Goal: Task Accomplishment & Management: Manage account settings

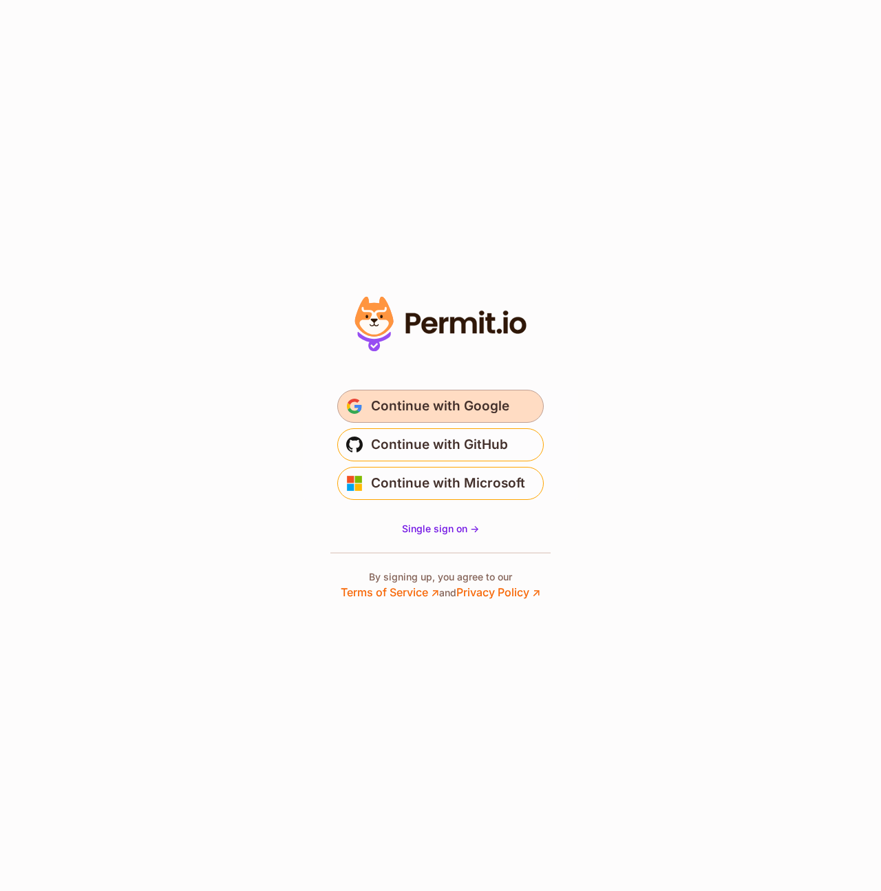
click at [470, 398] on span "Continue with Google" at bounding box center [440, 406] width 138 height 22
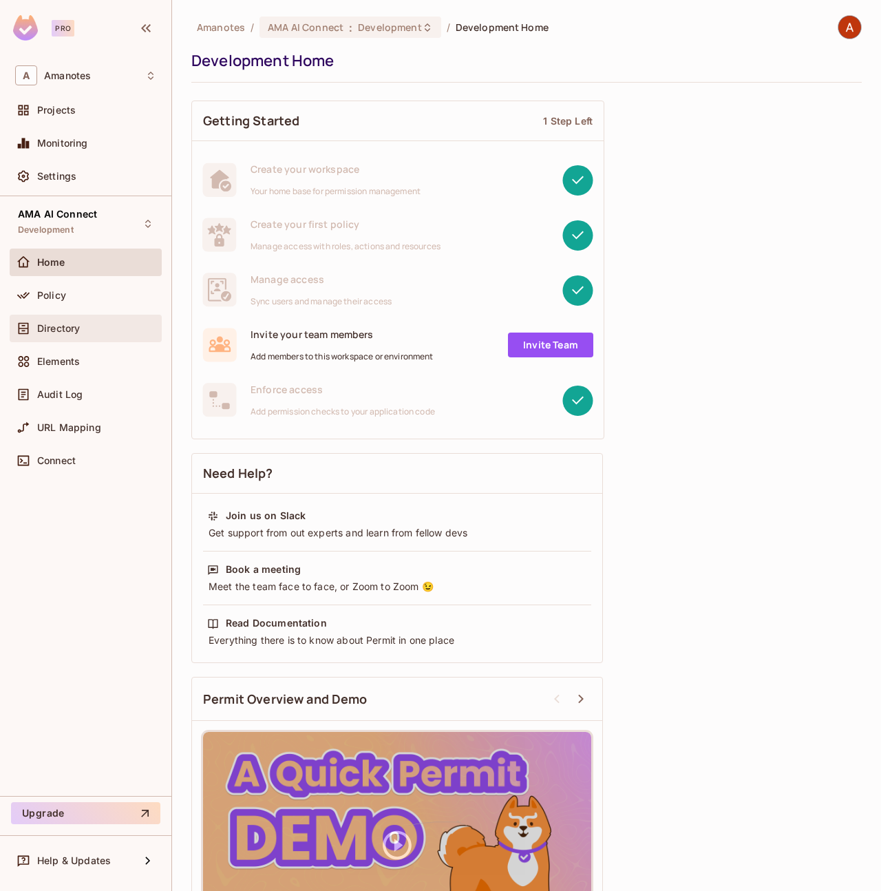
click at [80, 337] on div "Directory" at bounding box center [86, 329] width 152 height 28
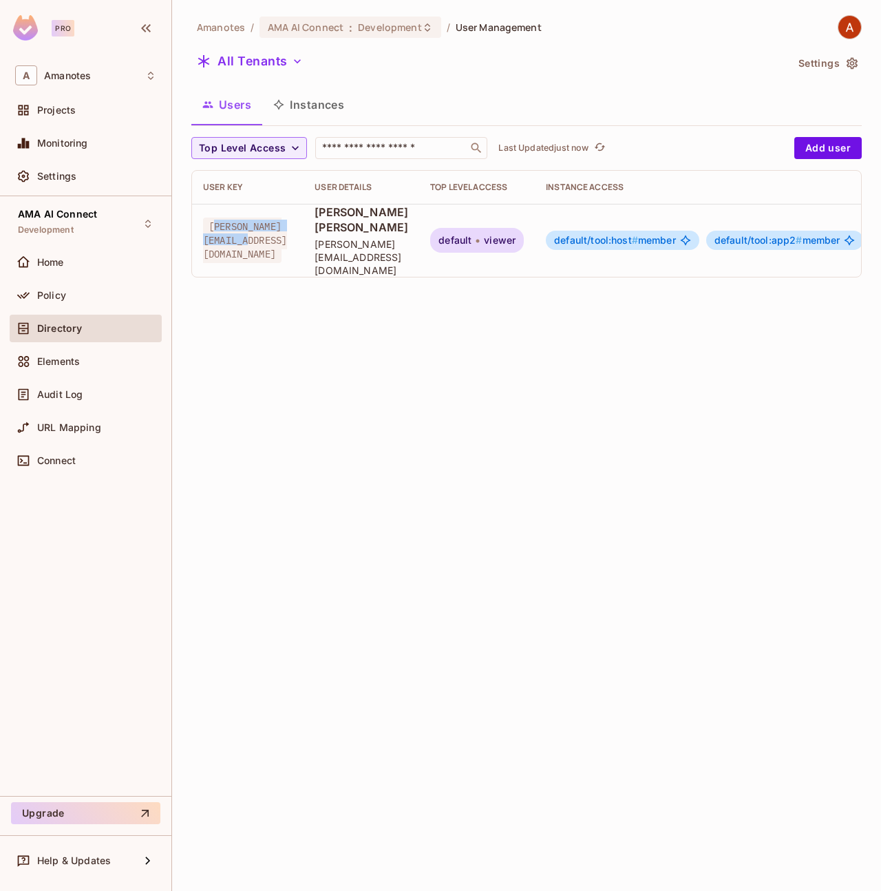
drag, startPoint x: 214, startPoint y: 226, endPoint x: 330, endPoint y: 224, distance: 115.7
click at [287, 224] on span "khoa.htd@amanotes.com" at bounding box center [245, 240] width 84 height 45
click at [355, 297] on div "Amanotes / AMA AI Connect : Development / User Management All Tenants Settings …" at bounding box center [526, 445] width 709 height 891
click at [408, 233] on span "Khoa Huynh Tran Dang" at bounding box center [362, 219] width 94 height 30
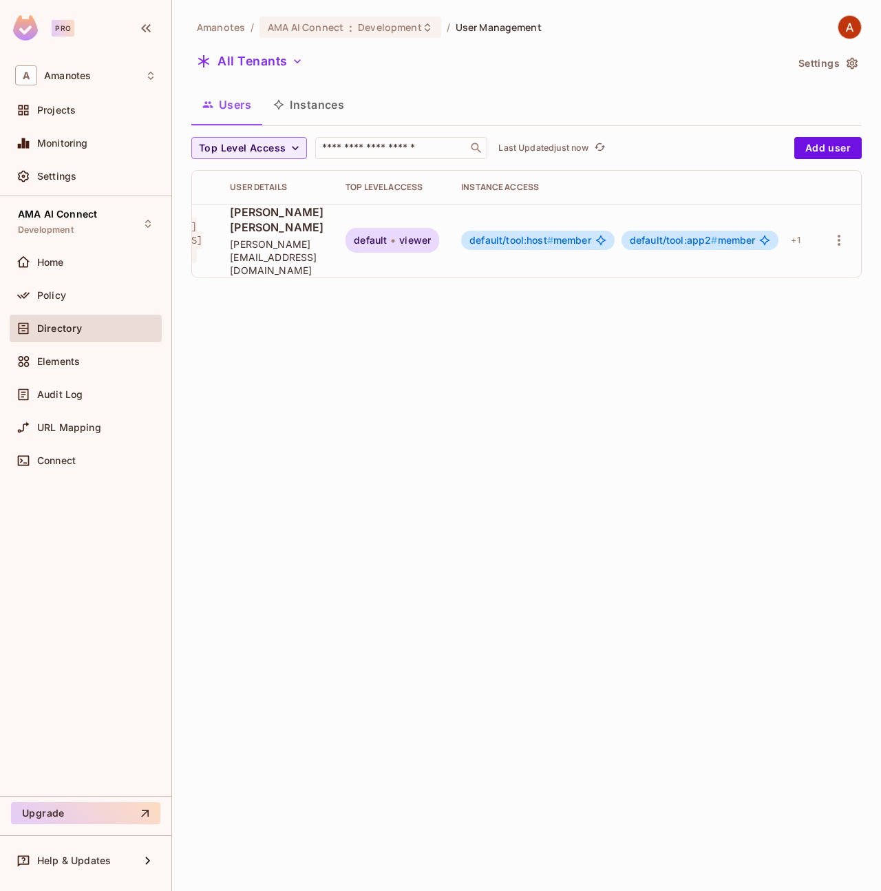
scroll to position [0, 156]
click at [838, 232] on icon "button" at bounding box center [839, 240] width 17 height 17
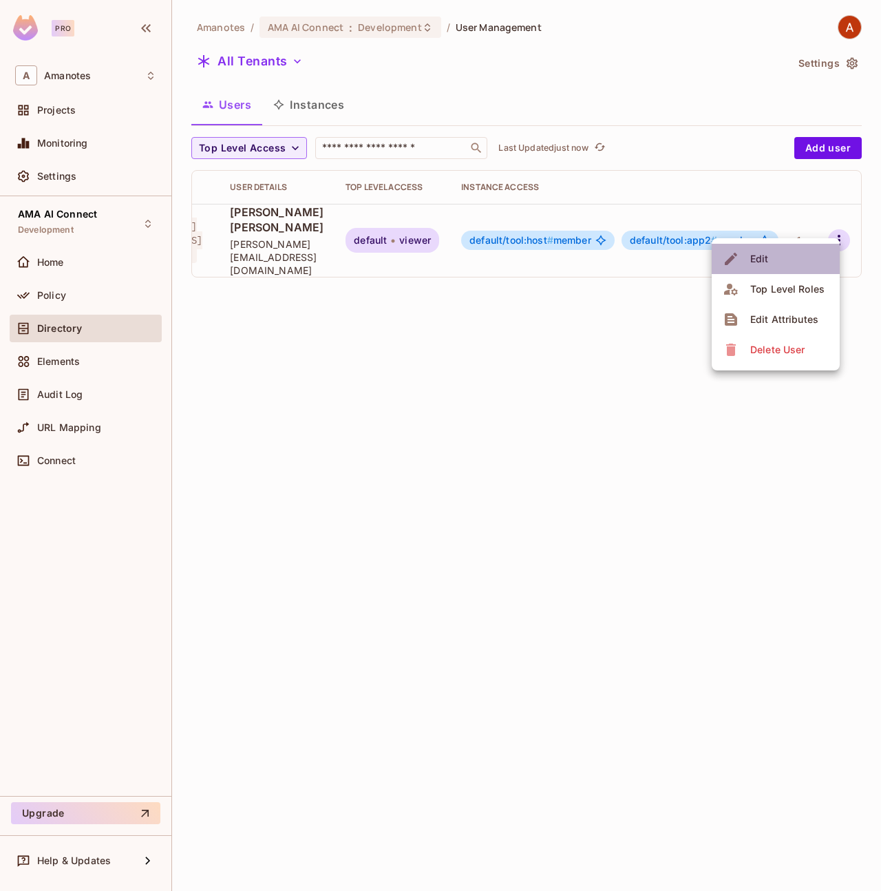
click at [807, 262] on li "Edit" at bounding box center [776, 259] width 128 height 30
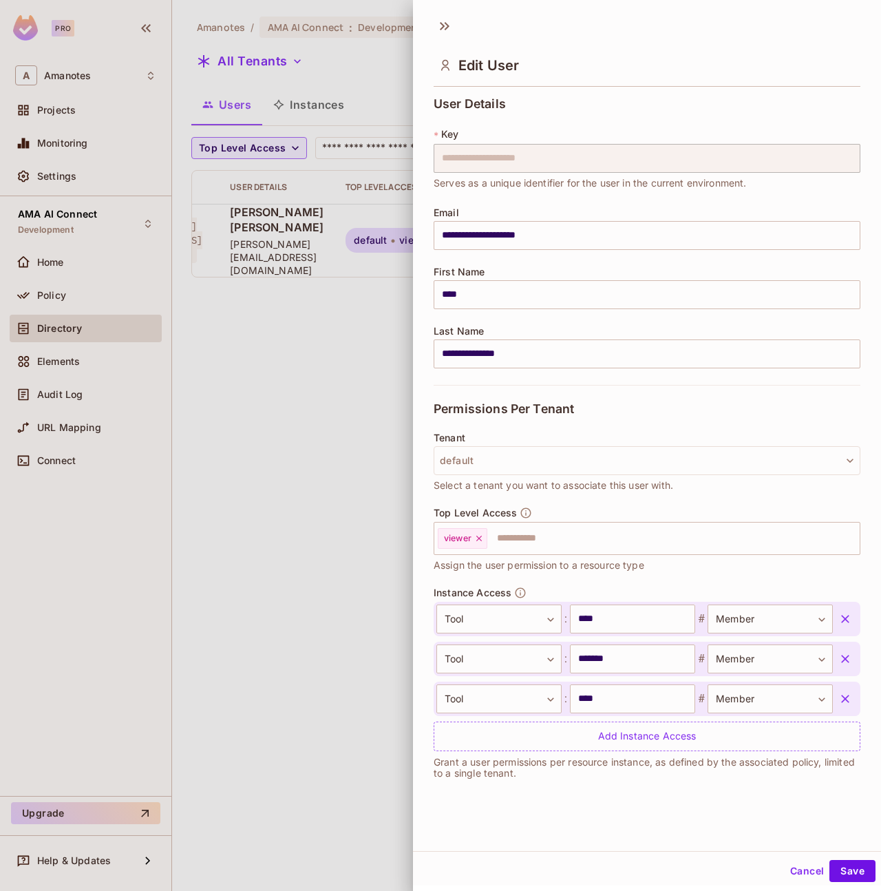
scroll to position [2, 0]
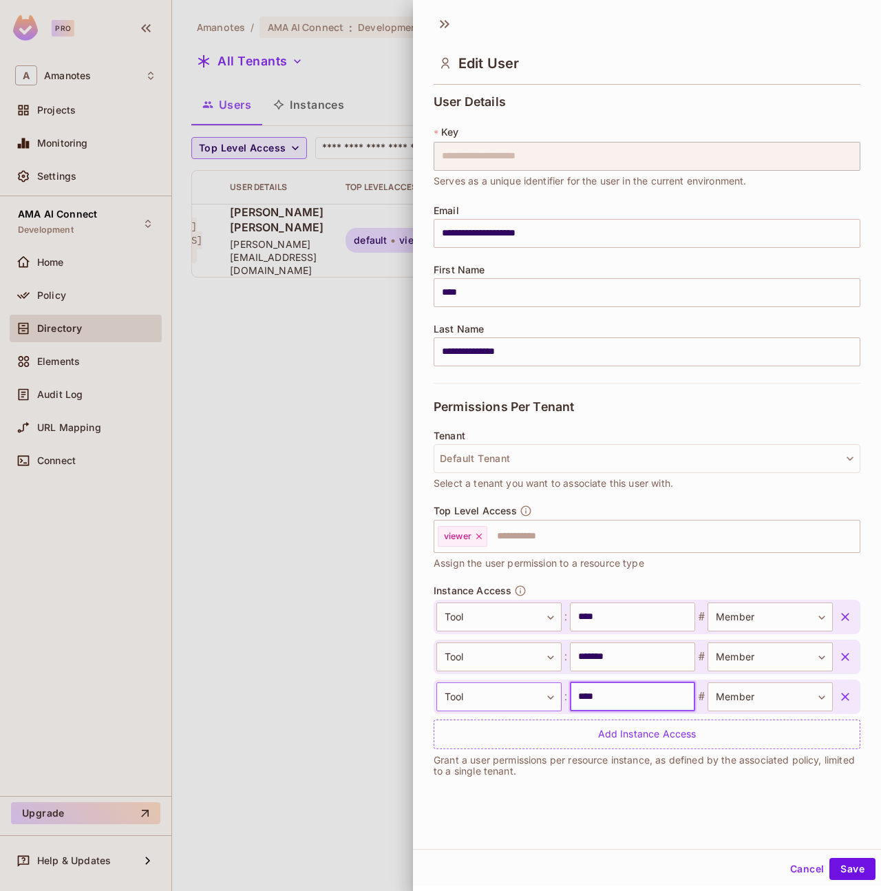
drag, startPoint x: 602, startPoint y: 700, endPoint x: 452, endPoint y: 701, distance: 150.7
click at [439, 699] on div "Tool **** ​ : **** ​ # Member ****** ​" at bounding box center [634, 696] width 396 height 29
click at [752, 614] on body "**********" at bounding box center [440, 445] width 881 height 891
click at [711, 570] on div at bounding box center [440, 445] width 881 height 891
